Goal: Check status: Check status

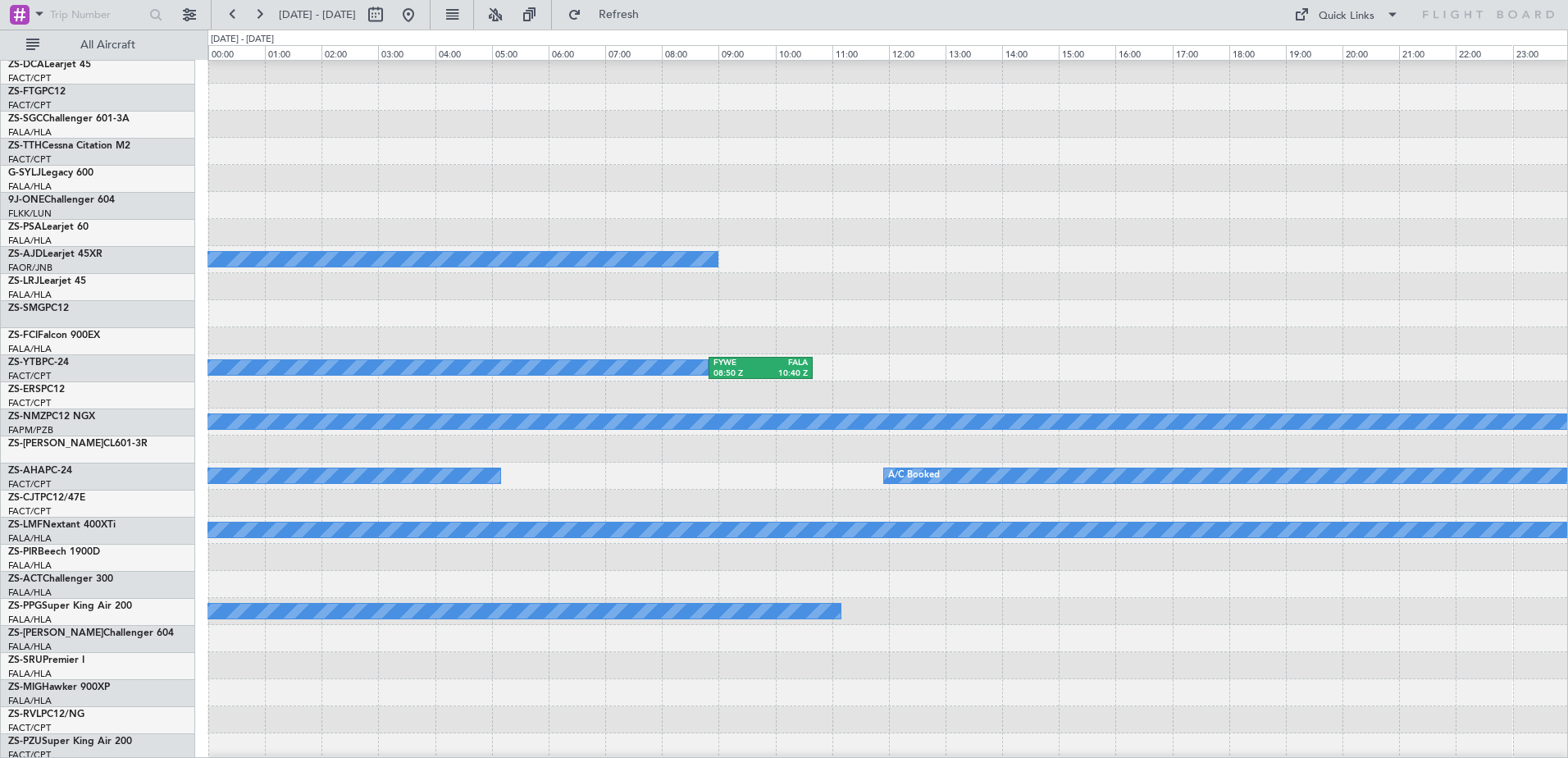
scroll to position [410, 0]
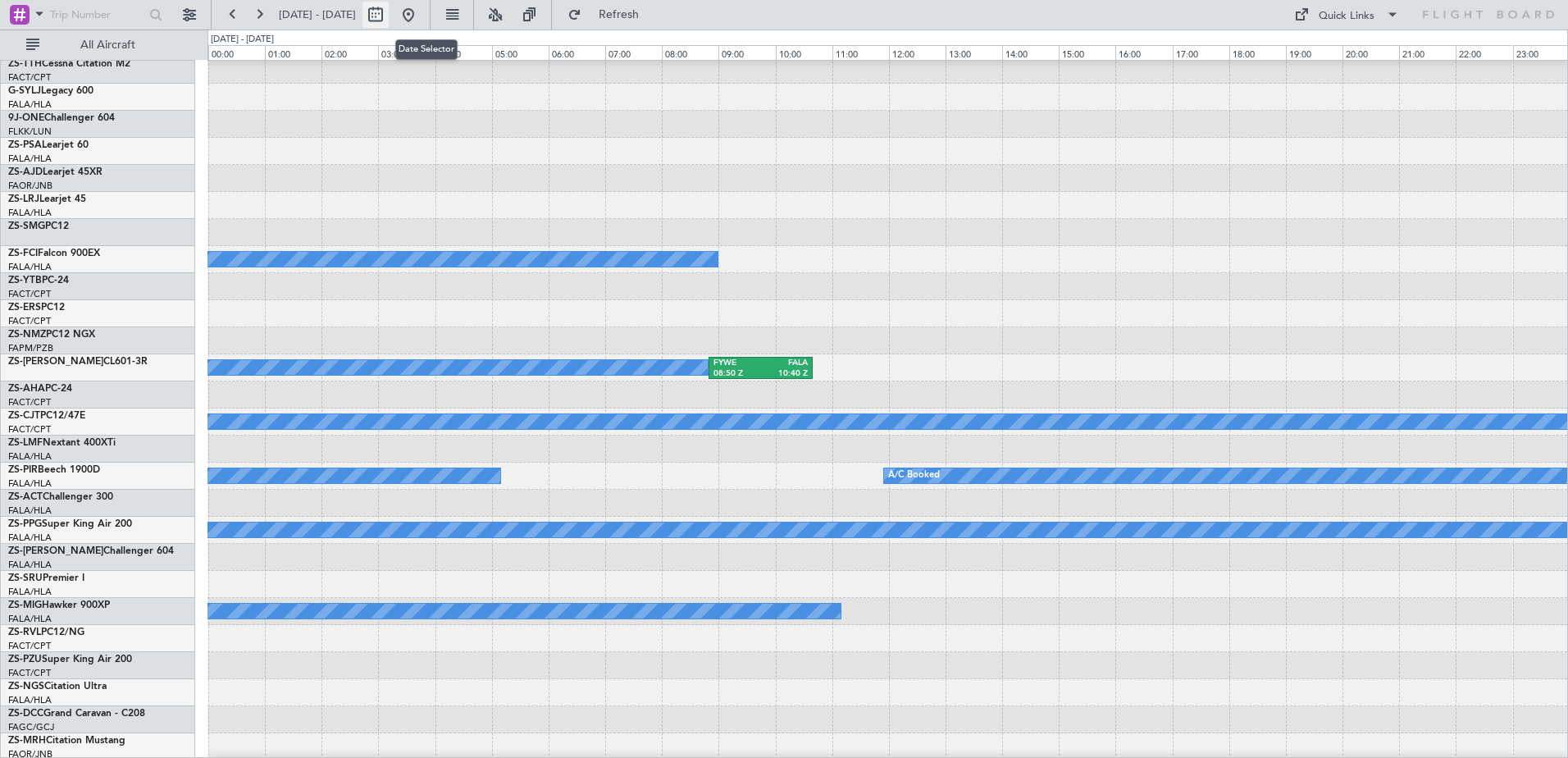
click at [389, 12] on button at bounding box center [375, 14] width 26 height 26
select select "10"
select select "2025"
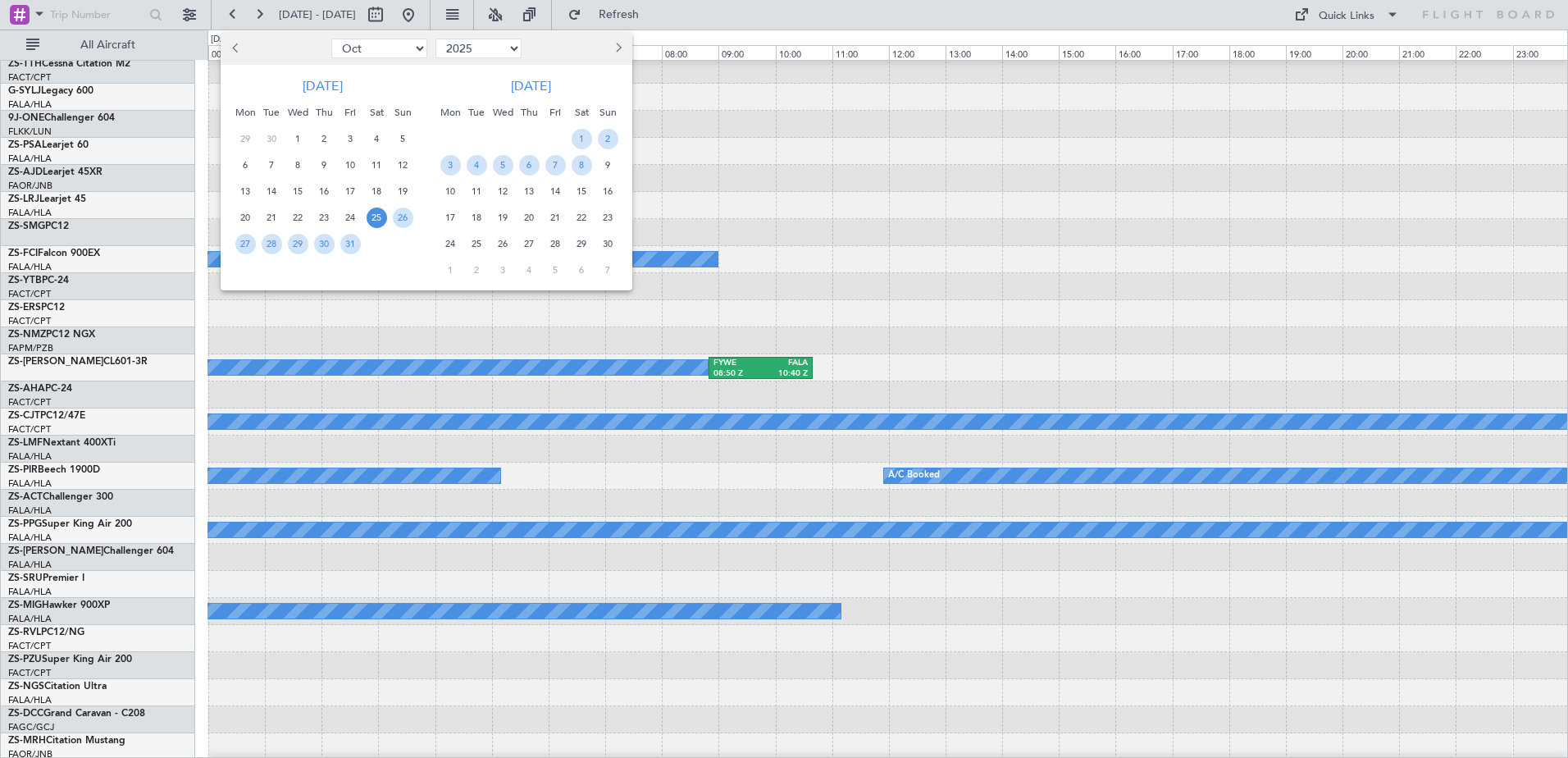
click at [232, 45] on button "Previous month" at bounding box center [236, 48] width 18 height 26
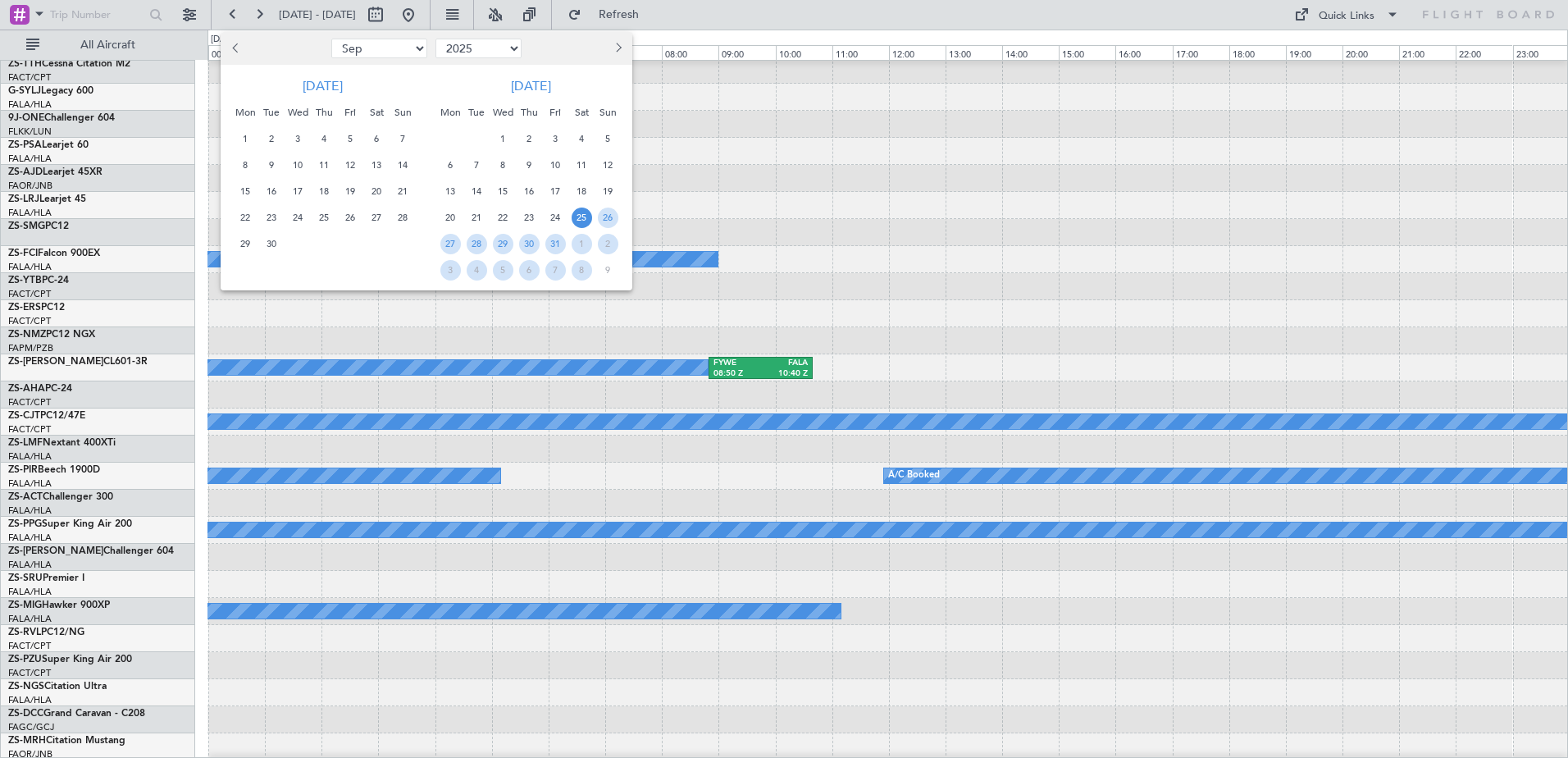
click at [232, 45] on button "Previous month" at bounding box center [236, 48] width 18 height 26
click at [477, 191] on span "16" at bounding box center [476, 191] width 20 height 20
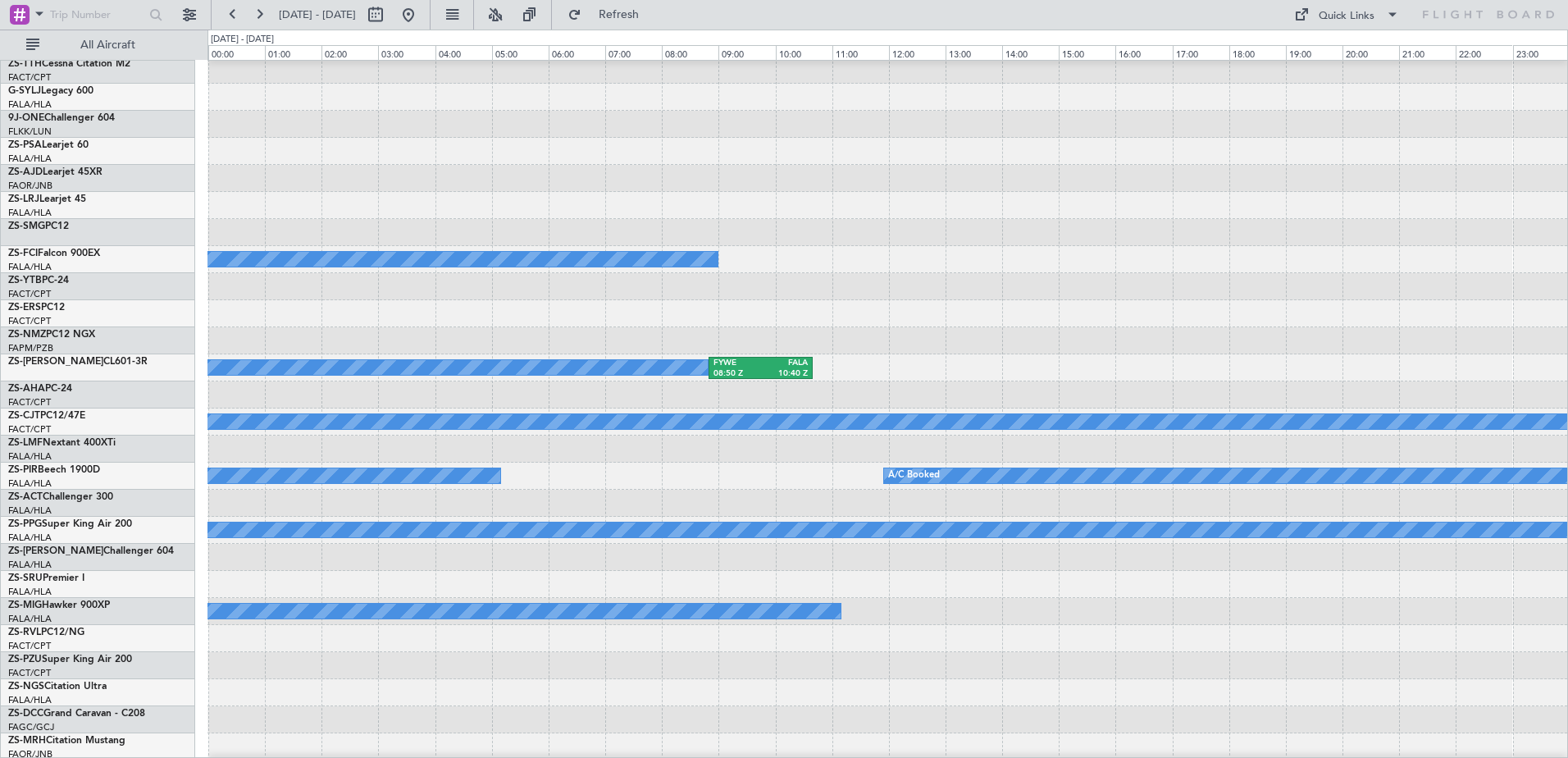
select select "9"
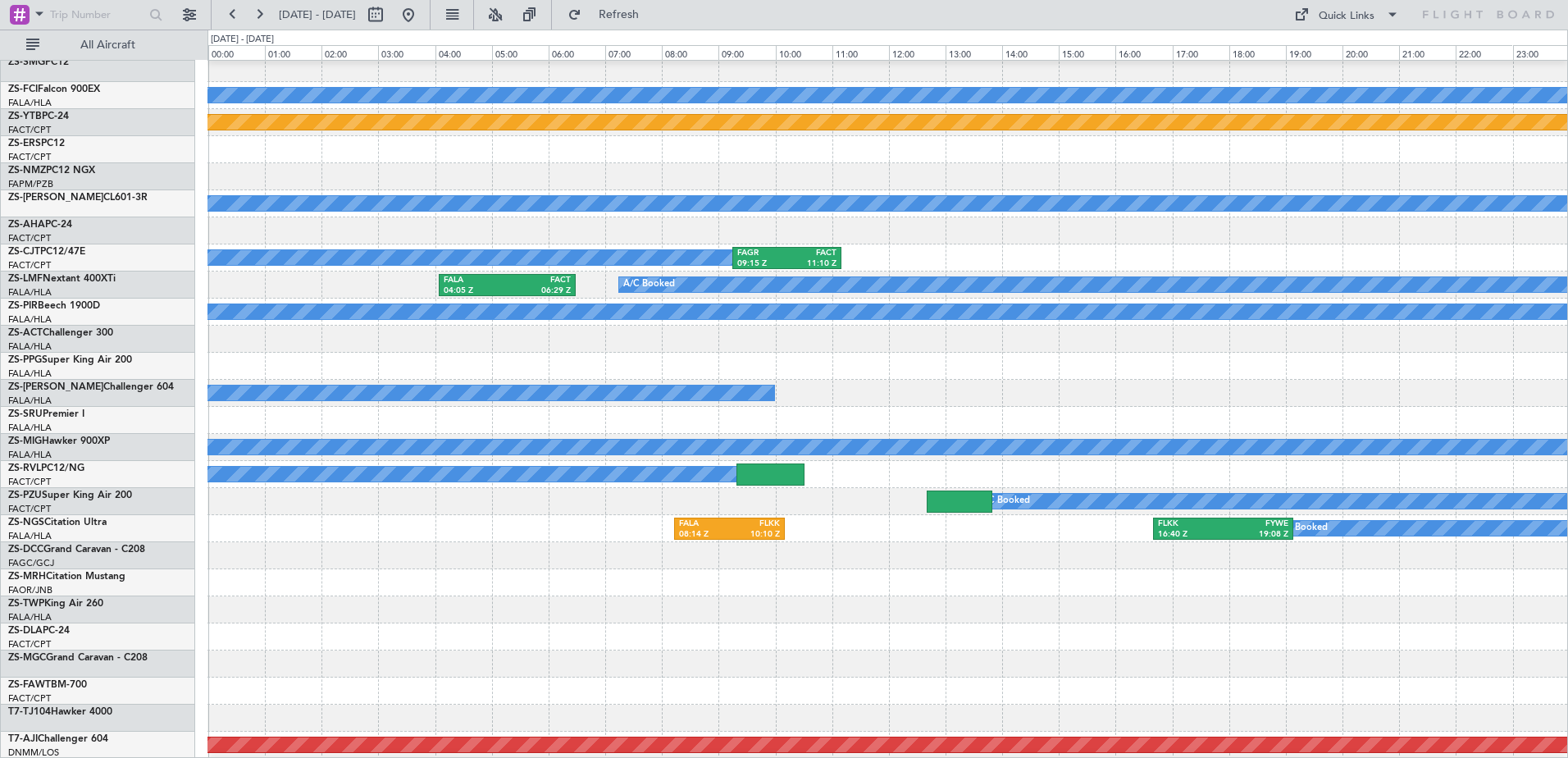
scroll to position [656, 0]
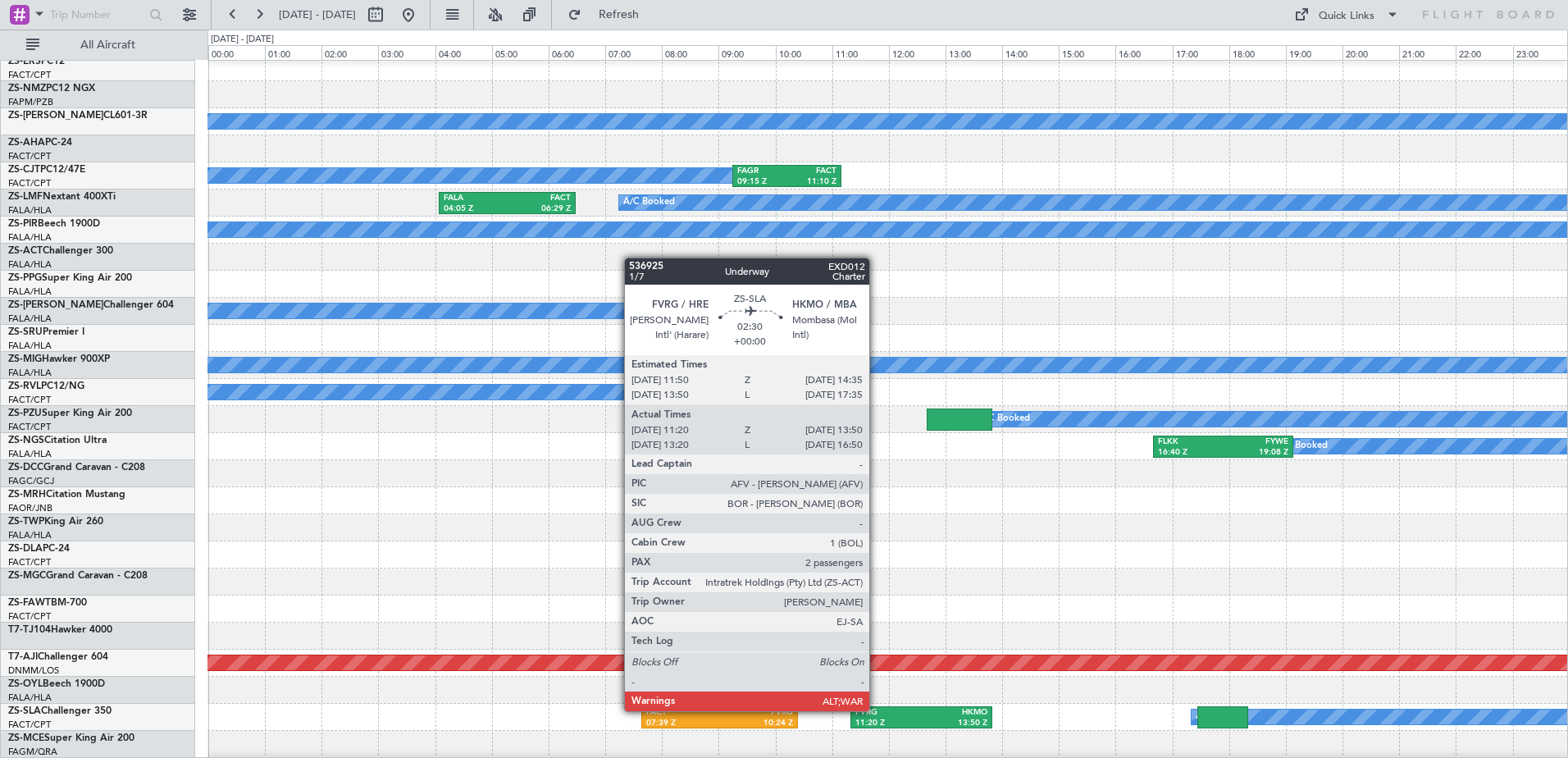
click at [877, 712] on div "FVRG" at bounding box center [888, 713] width 66 height 12
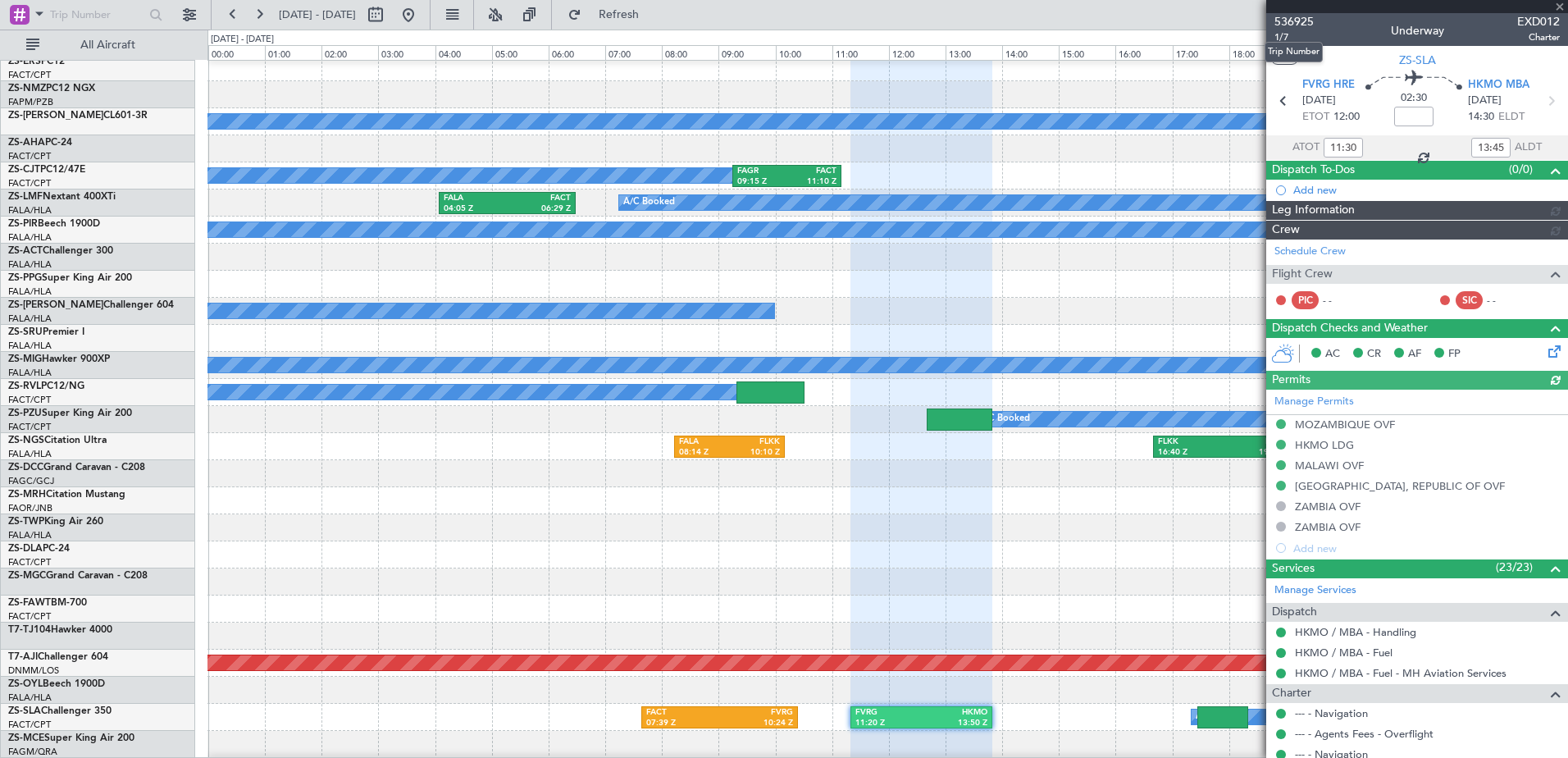
click at [1295, 20] on span "536925" at bounding box center [1293, 22] width 39 height 17
